Goal: Navigation & Orientation: Find specific page/section

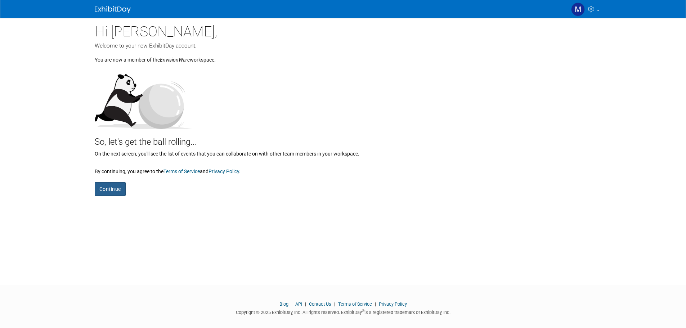
click at [99, 190] on button "Continue" at bounding box center [110, 189] width 31 height 14
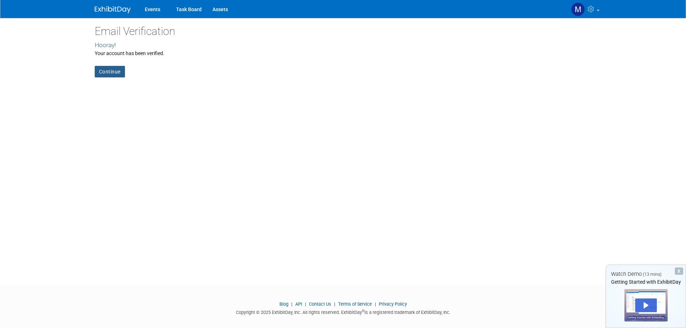
click at [115, 77] on link "Continue" at bounding box center [110, 72] width 30 height 12
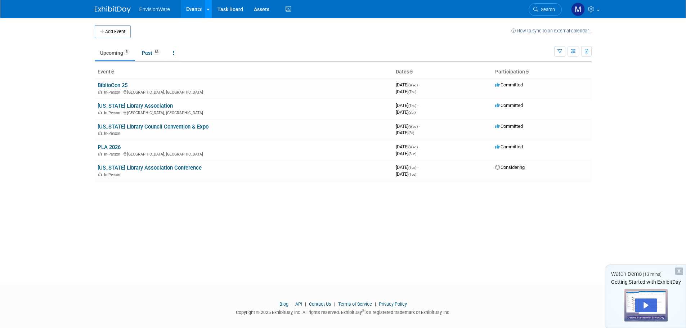
click at [211, 10] on link at bounding box center [208, 9] width 8 height 18
click at [165, 34] on td at bounding box center [321, 31] width 381 height 13
click at [150, 56] on link "Past 83" at bounding box center [152, 53] width 30 height 14
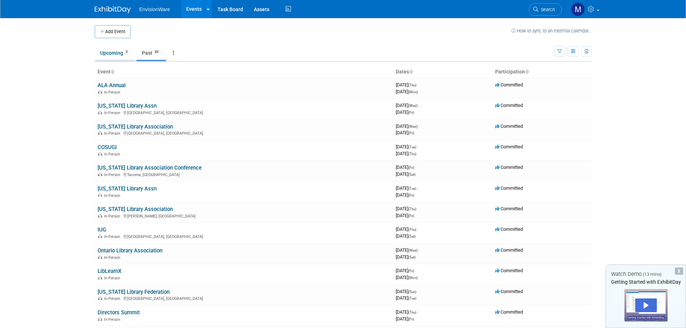
click at [112, 55] on link "Upcoming 5" at bounding box center [115, 53] width 40 height 14
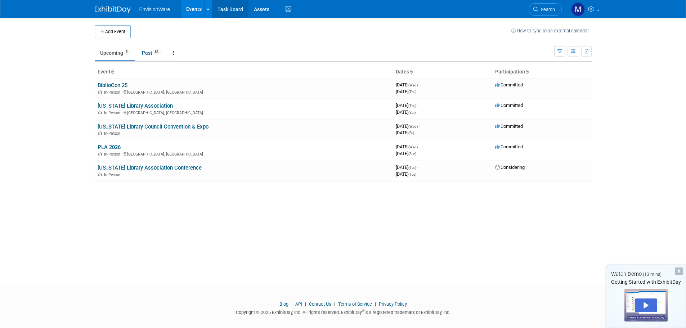
click at [222, 11] on link "Task Board" at bounding box center [230, 9] width 36 height 18
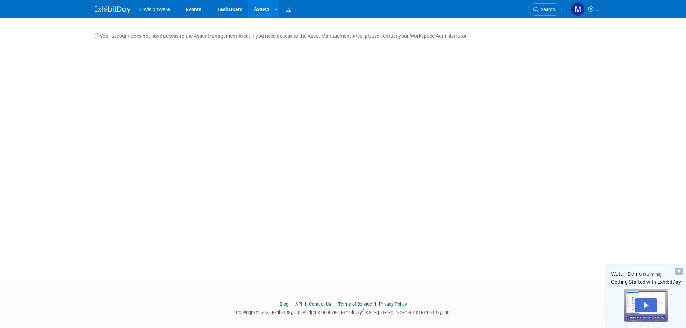
click at [151, 7] on span "EnvisionWare" at bounding box center [154, 9] width 31 height 6
click at [122, 9] on img at bounding box center [113, 9] width 36 height 7
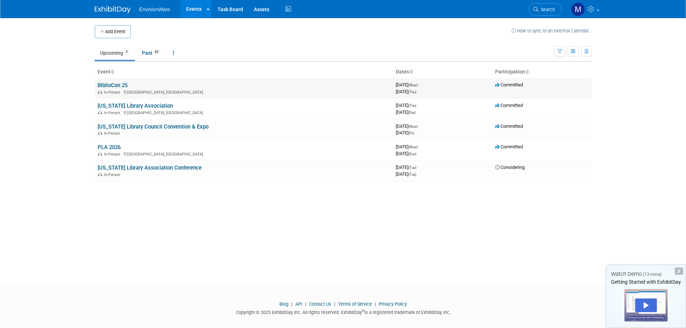
click at [116, 82] on link "BiblioCon 25" at bounding box center [113, 85] width 30 height 6
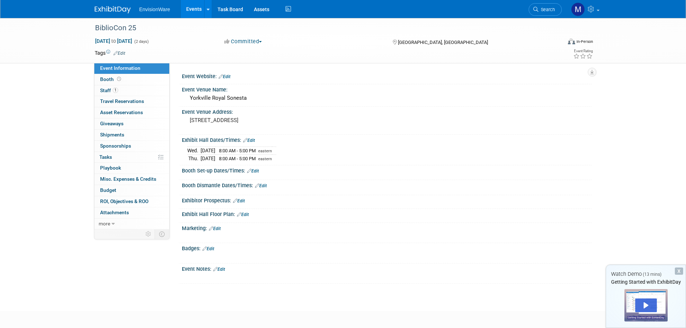
click at [190, 9] on link "Events" at bounding box center [194, 9] width 26 height 18
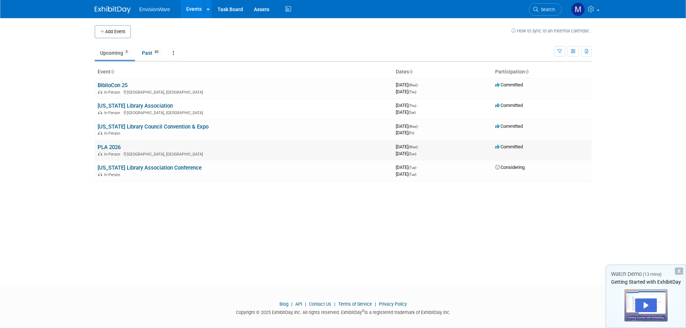
click at [109, 148] on link "PLA 2026" at bounding box center [109, 147] width 23 height 6
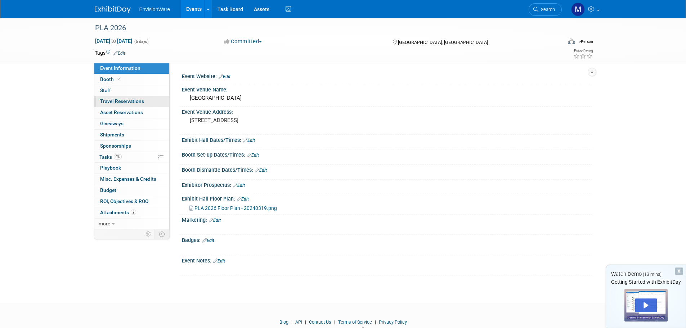
click at [133, 103] on span "Travel Reservations 0" at bounding box center [122, 101] width 44 height 6
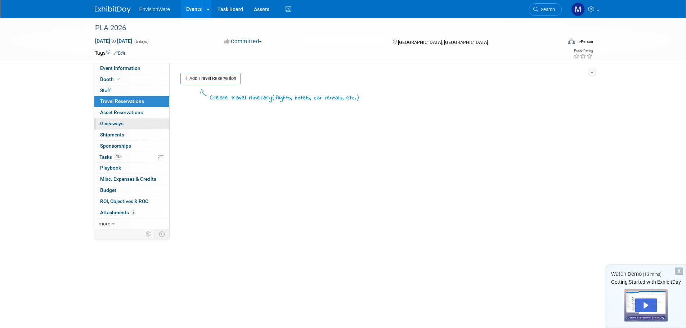
click at [125, 120] on link "0 Giveaways 0" at bounding box center [131, 124] width 75 height 11
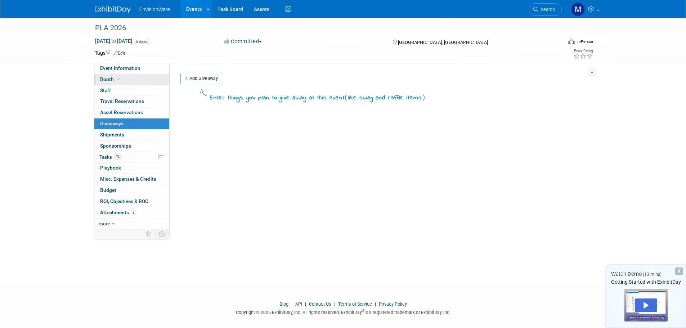
click at [124, 81] on link "Booth" at bounding box center [131, 79] width 75 height 11
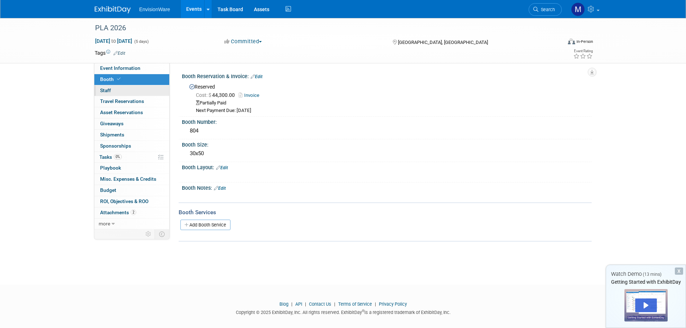
click at [135, 91] on link "0 Staff 0" at bounding box center [131, 90] width 75 height 11
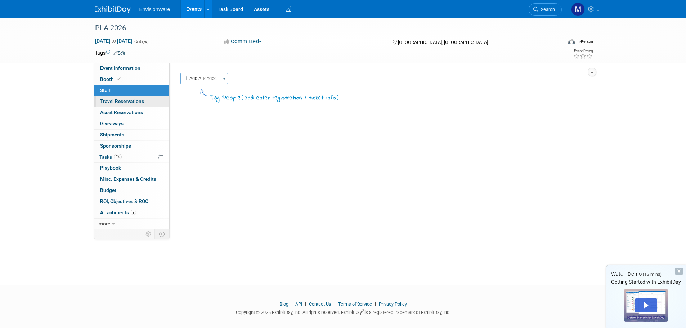
click at [136, 97] on link "0 Travel Reservations 0" at bounding box center [131, 101] width 75 height 11
